Goal: Navigation & Orientation: Find specific page/section

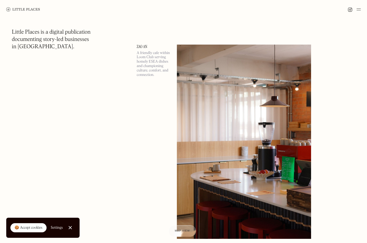
scroll to position [223, 0]
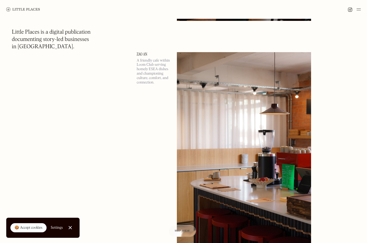
click at [144, 64] on p "A friendly cafe within Loom Club serving homely ESEA dishes and championing cul…" at bounding box center [154, 71] width 34 height 26
click at [223, 95] on img at bounding box center [244, 149] width 134 height 194
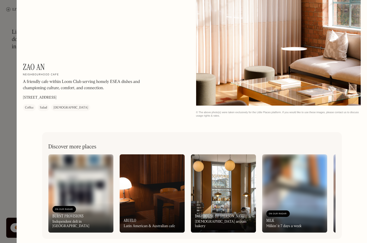
scroll to position [742, 0]
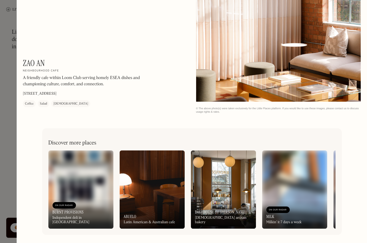
click at [161, 206] on div "On Our Radar Abuelo Latin American & Australian cafe" at bounding box center [152, 214] width 65 height 29
